Goal: Register for event/course

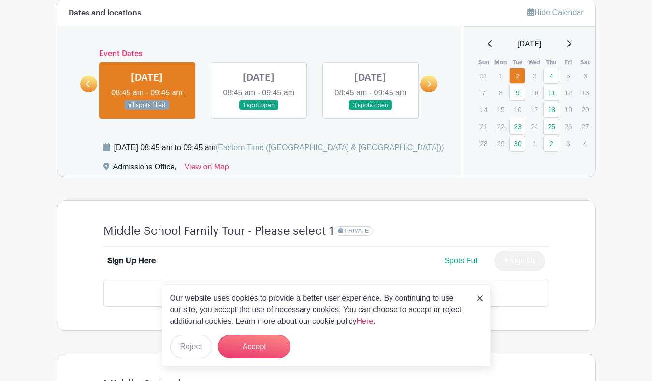
scroll to position [545, 0]
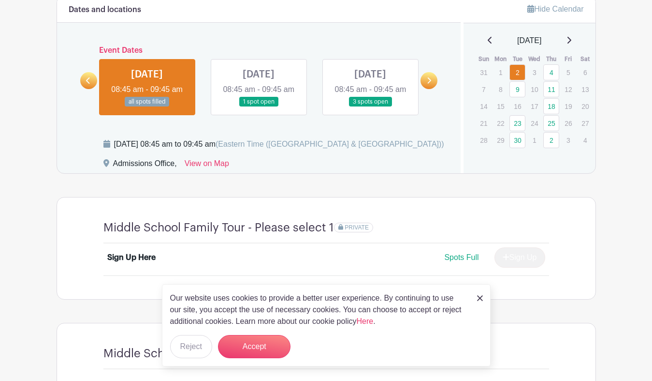
click at [482, 296] on img at bounding box center [480, 298] width 6 height 6
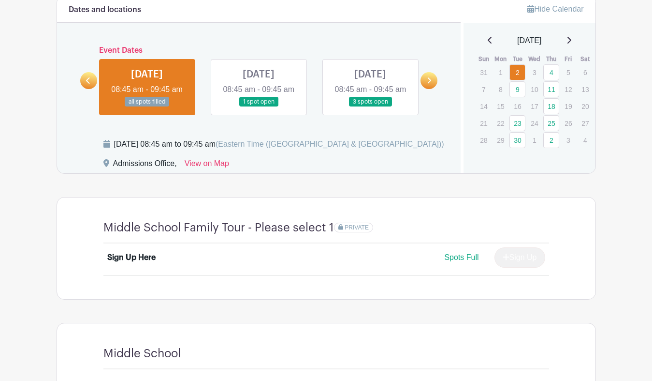
click at [90, 84] on icon at bounding box center [88, 80] width 4 height 7
click at [259, 107] on link at bounding box center [259, 107] width 0 height 0
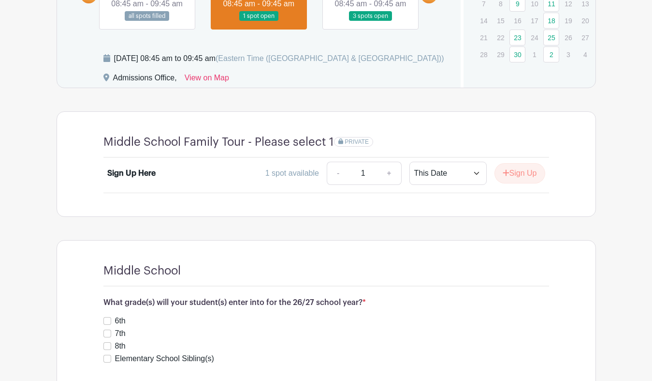
scroll to position [635, 0]
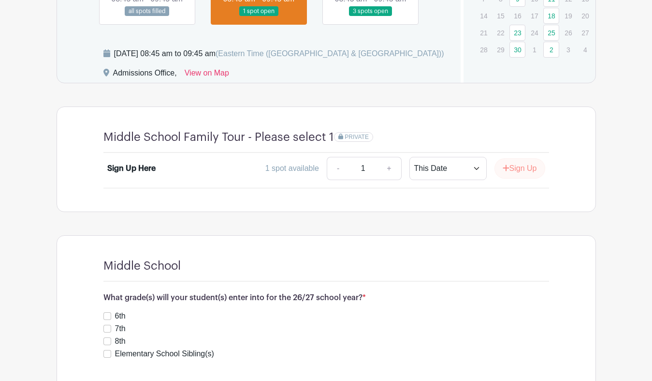
click at [515, 172] on button "Sign Up" at bounding box center [520, 168] width 51 height 20
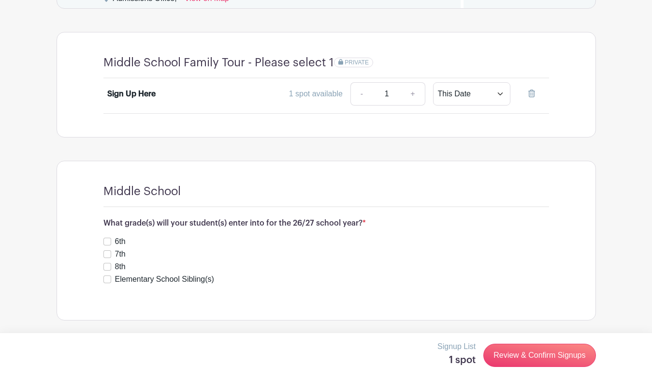
scroll to position [723, 0]
click at [105, 240] on input "6th" at bounding box center [108, 241] width 8 height 8
checkbox input "true"
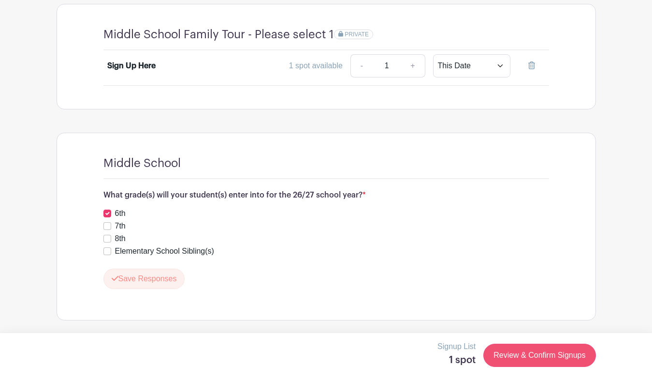
scroll to position [751, 0]
click at [535, 352] on link "Review & Confirm Signups" at bounding box center [540, 354] width 112 height 23
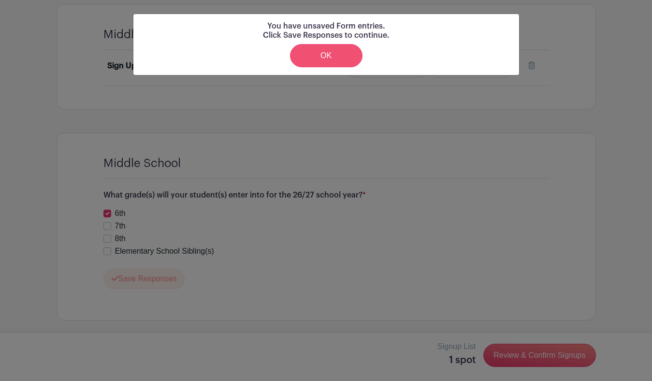
click at [322, 49] on link "OK" at bounding box center [326, 55] width 73 height 23
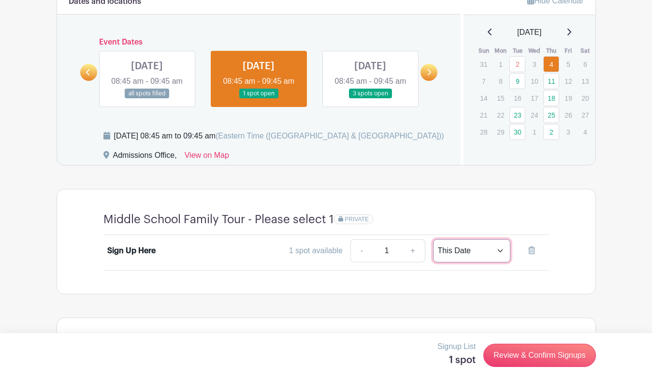
scroll to position [552, 0]
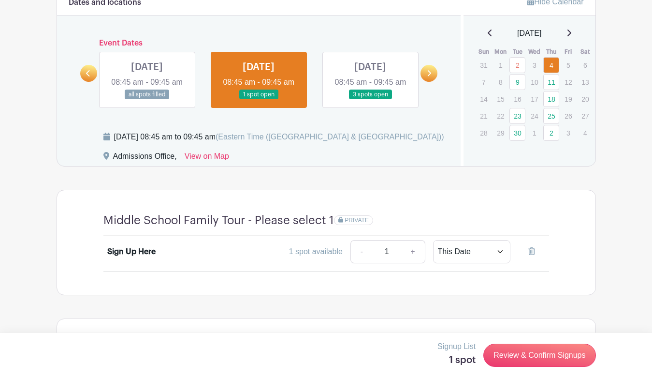
click at [259, 100] on link at bounding box center [259, 100] width 0 height 0
click at [552, 360] on link "Review & Confirm Signups" at bounding box center [540, 354] width 112 height 23
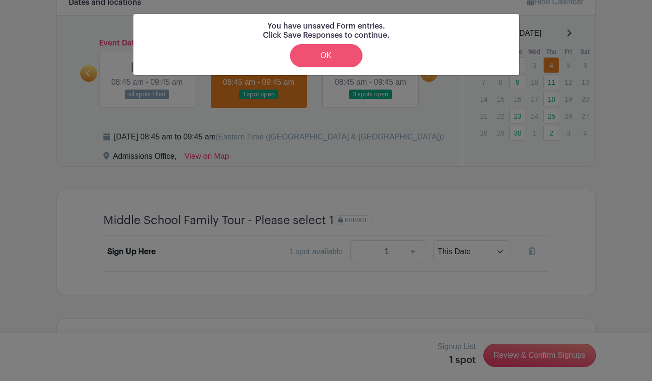
click at [329, 52] on link "OK" at bounding box center [326, 55] width 73 height 23
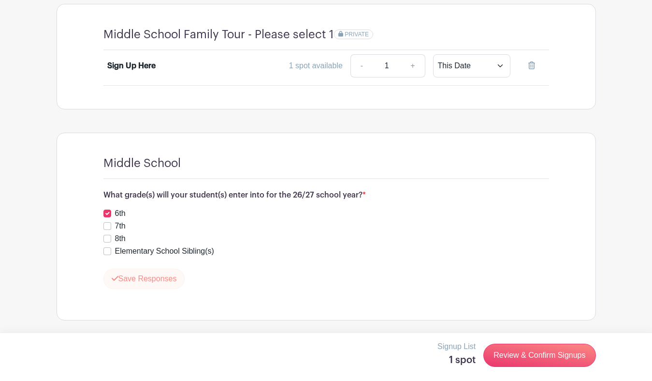
click at [140, 278] on button "Save Responses" at bounding box center [145, 278] width 82 height 20
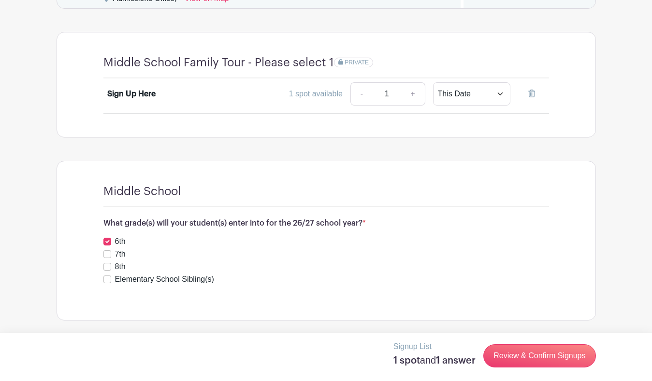
scroll to position [723, 0]
click at [551, 355] on link "Review & Confirm Signups" at bounding box center [540, 355] width 112 height 23
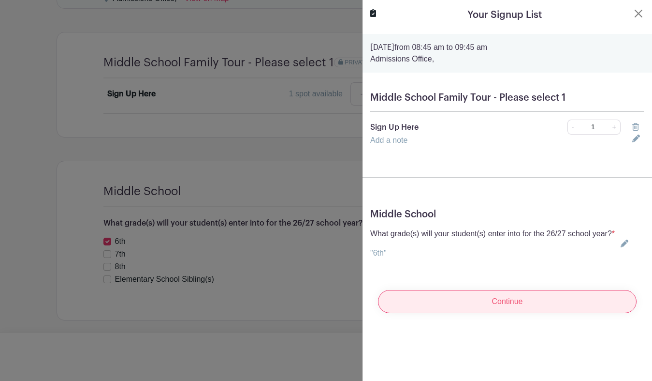
click at [511, 308] on input "Continue" at bounding box center [507, 301] width 259 height 23
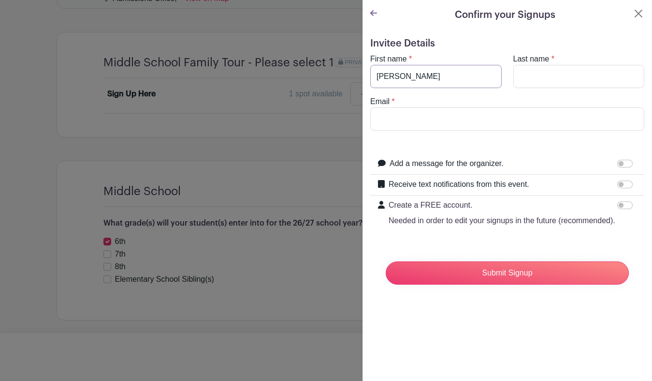
type input "[PERSON_NAME]"
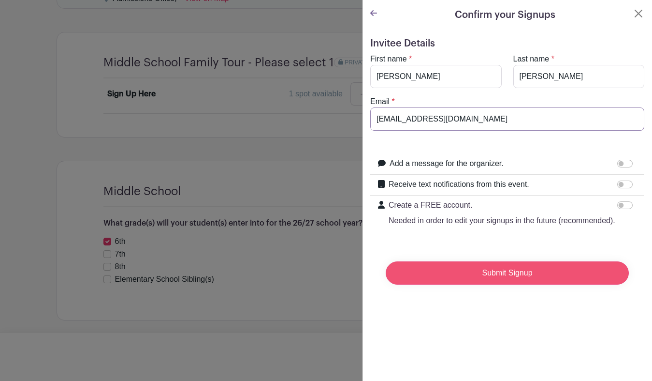
type input "[EMAIL_ADDRESS][DOMAIN_NAME]"
click at [519, 274] on input "Submit Signup" at bounding box center [507, 272] width 243 height 23
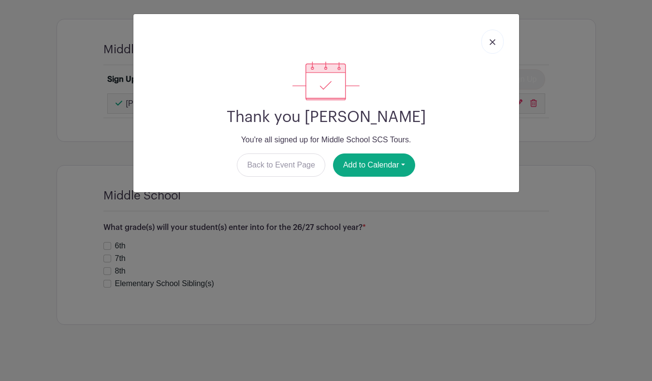
click at [493, 36] on link at bounding box center [493, 42] width 22 height 24
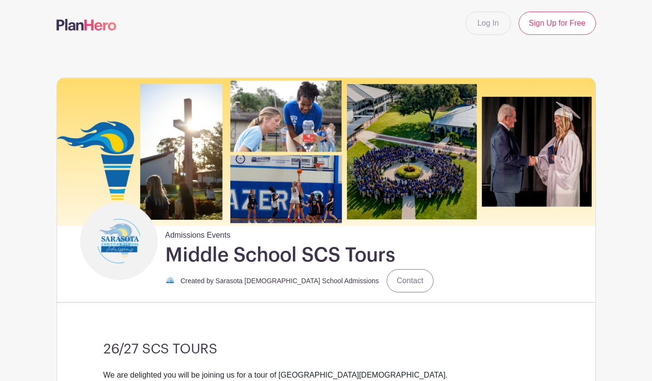
scroll to position [0, 0]
